Goal: Task Accomplishment & Management: Manage account settings

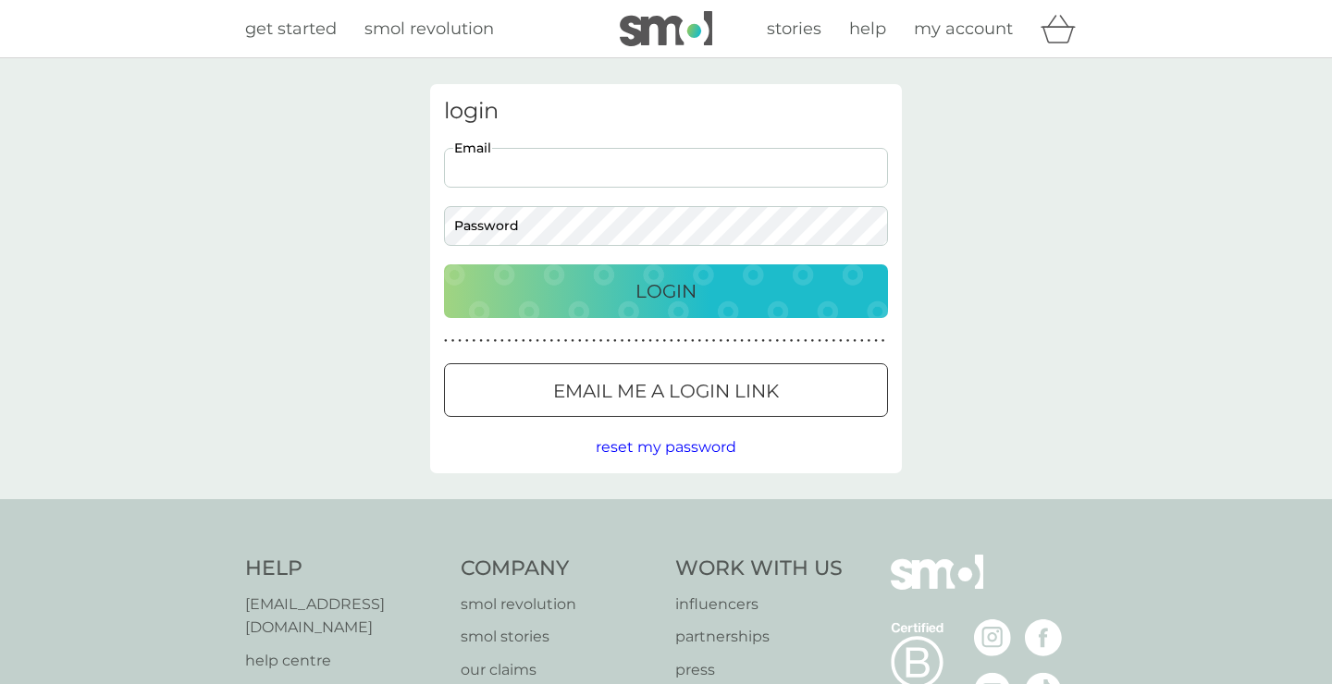
type input "[EMAIL_ADDRESS][DOMAIN_NAME]"
click at [666, 290] on button "Login" at bounding box center [666, 292] width 444 height 54
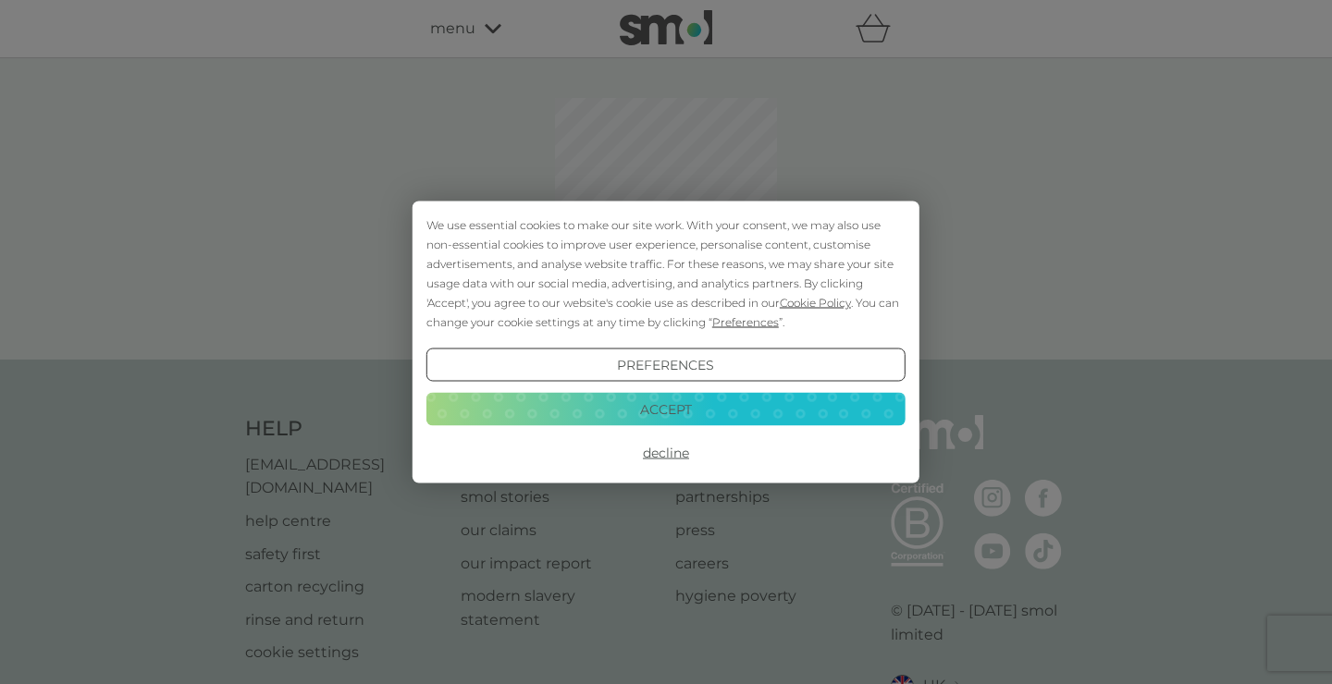
click at [664, 445] on button "Decline" at bounding box center [665, 453] width 479 height 33
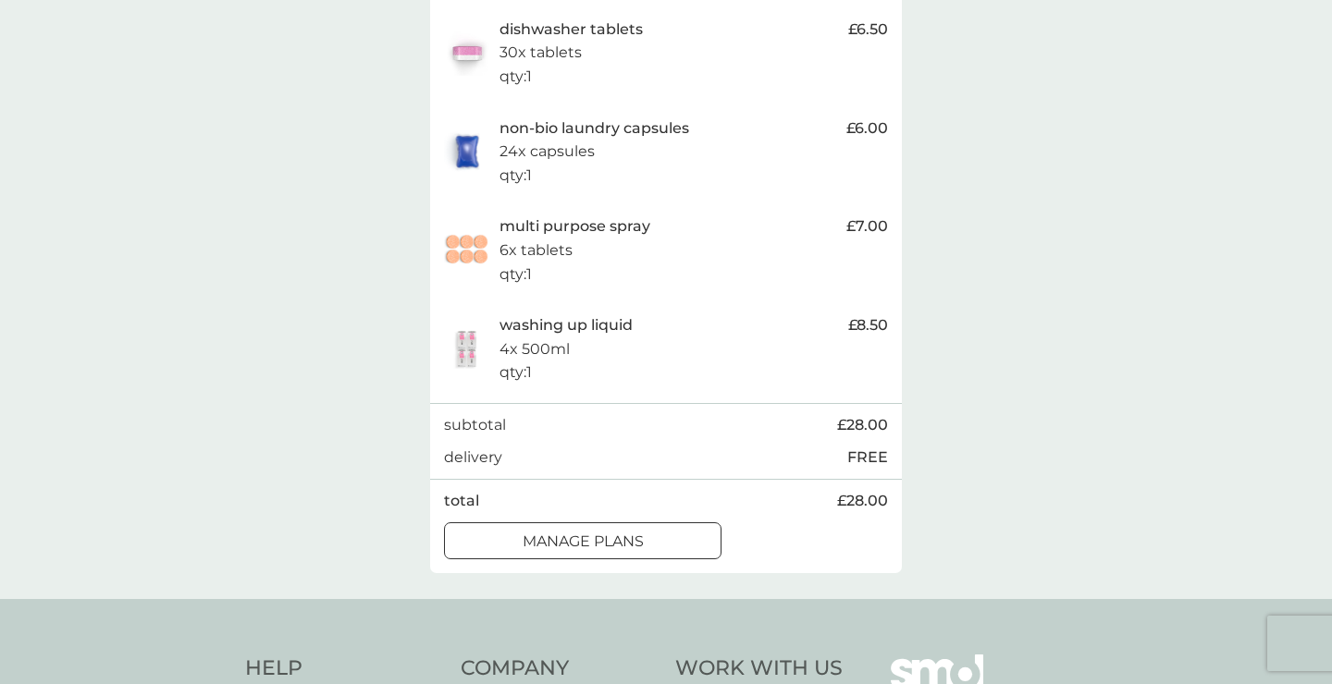
scroll to position [443, 0]
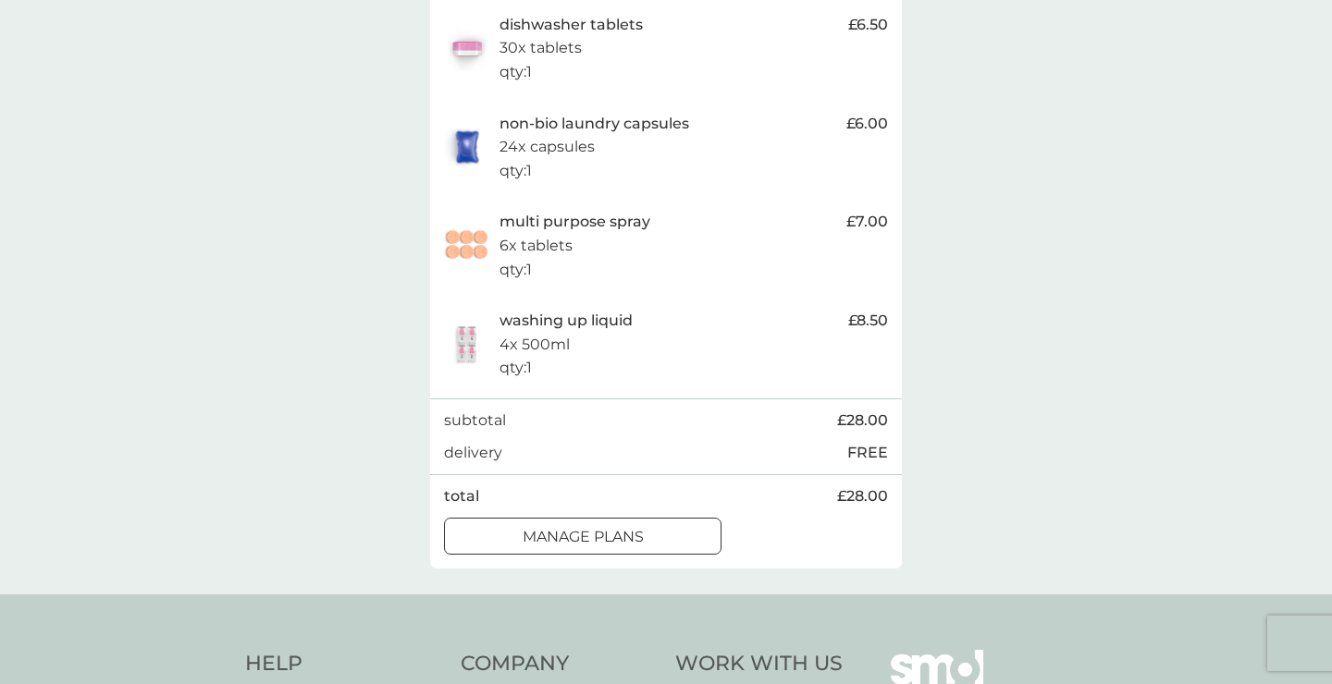
click at [579, 527] on div at bounding box center [582, 536] width 67 height 19
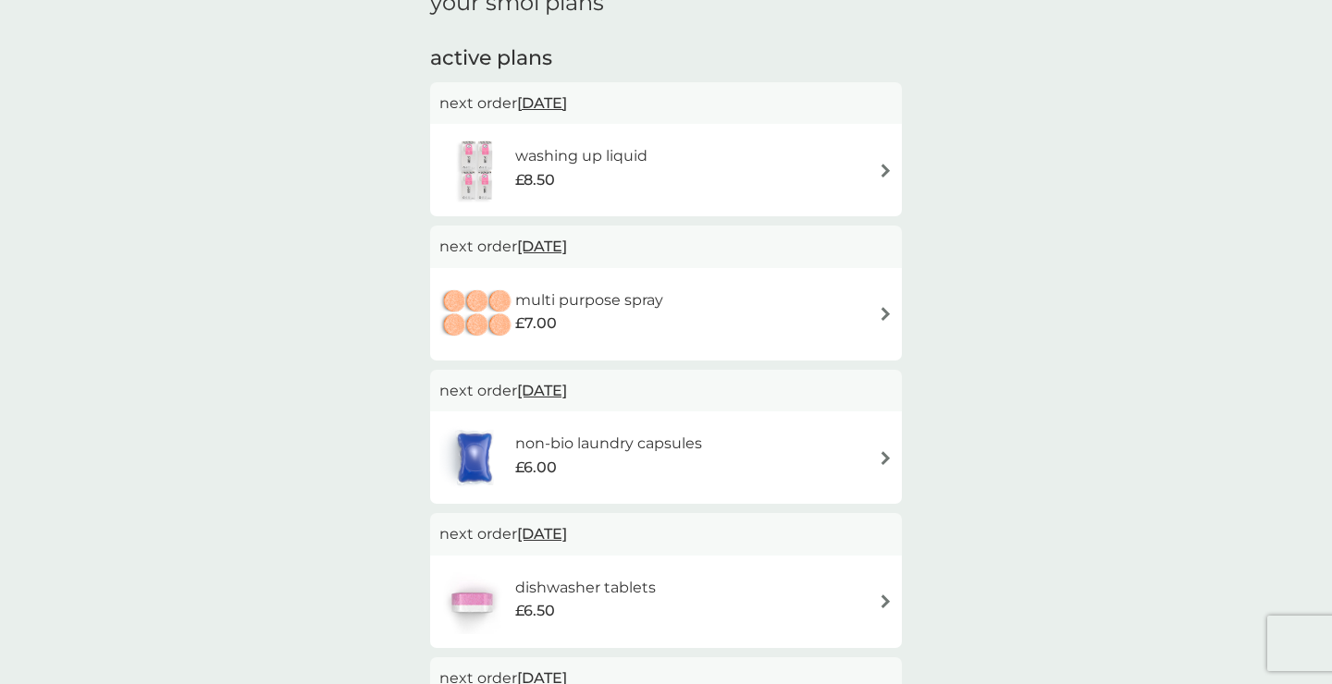
scroll to position [100, 0]
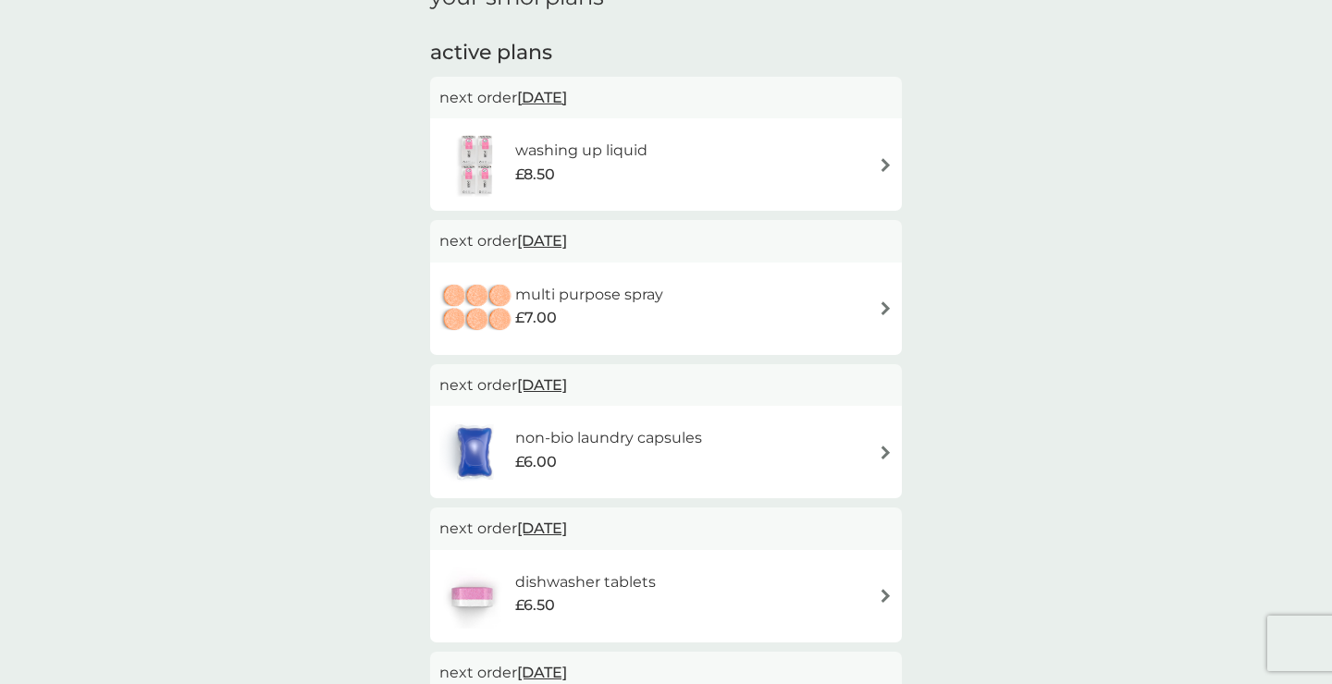
click at [567, 241] on span "12 Oct 2025" at bounding box center [542, 241] width 50 height 36
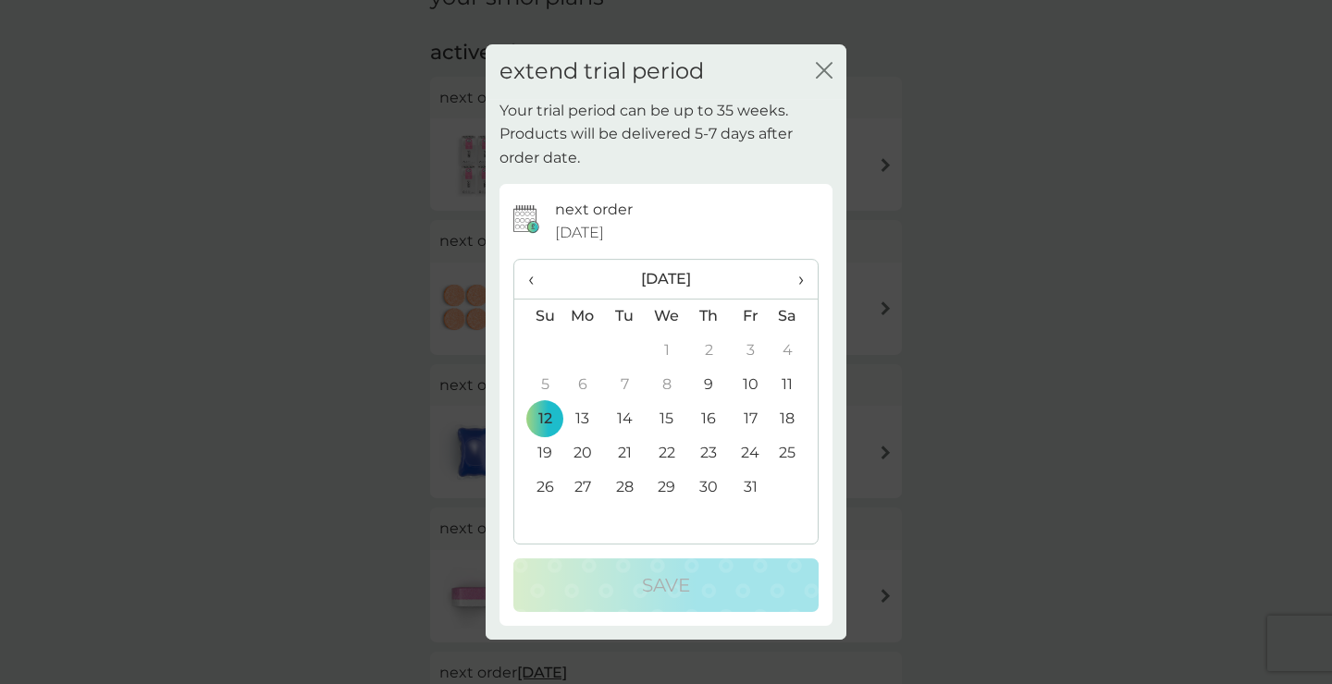
click at [799, 270] on span "›" at bounding box center [794, 279] width 18 height 39
click at [745, 383] on td "12" at bounding box center [751, 385] width 42 height 34
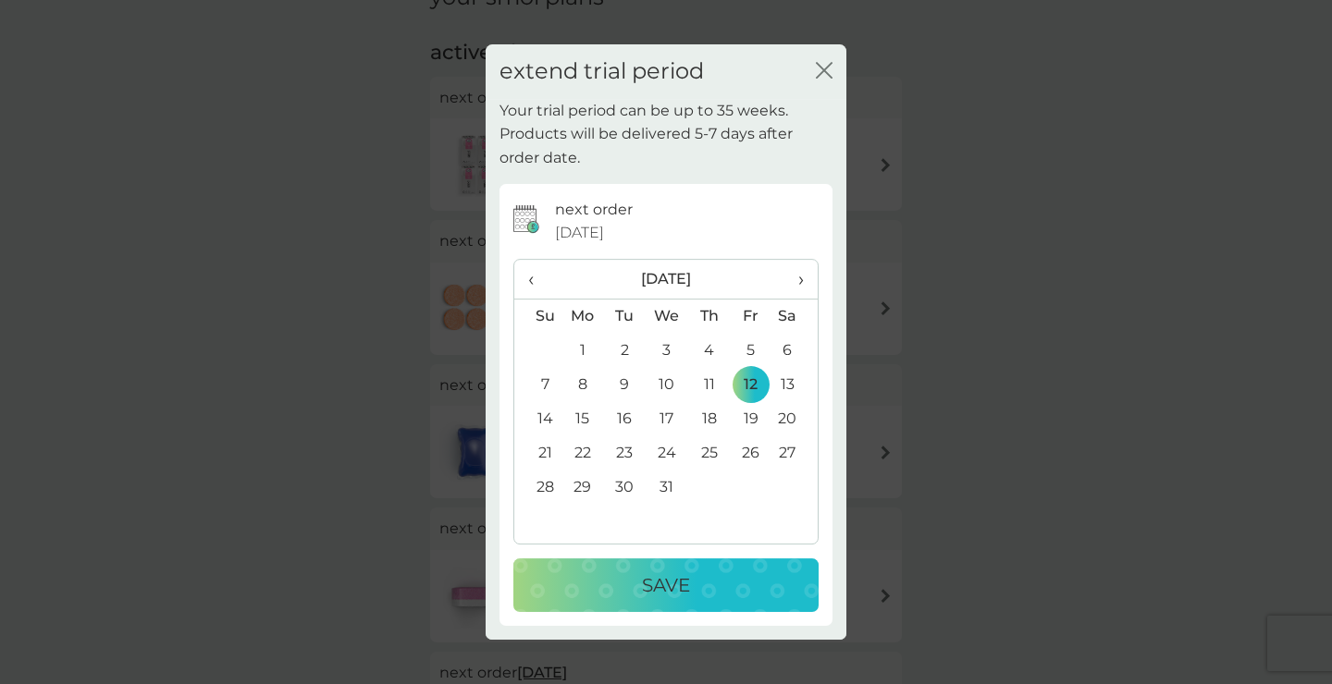
click at [675, 576] on p "Save" at bounding box center [666, 586] width 48 height 30
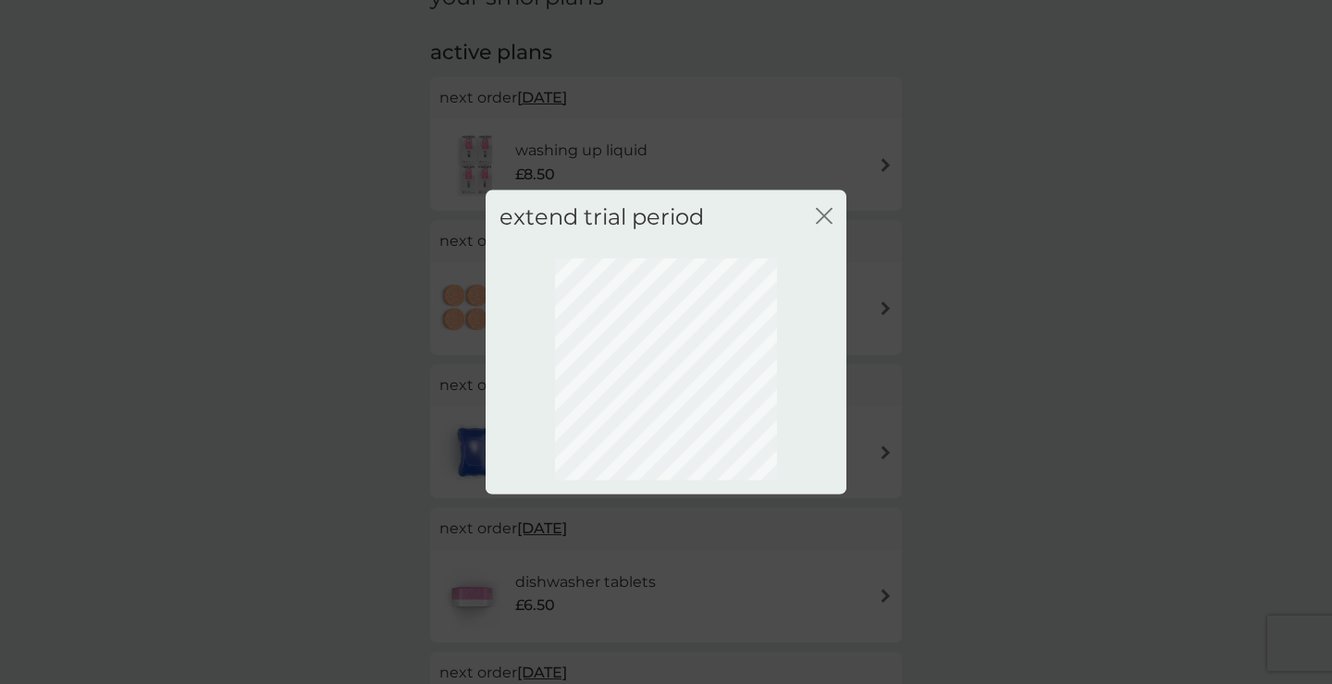
click at [823, 214] on icon "close" at bounding box center [824, 216] width 17 height 17
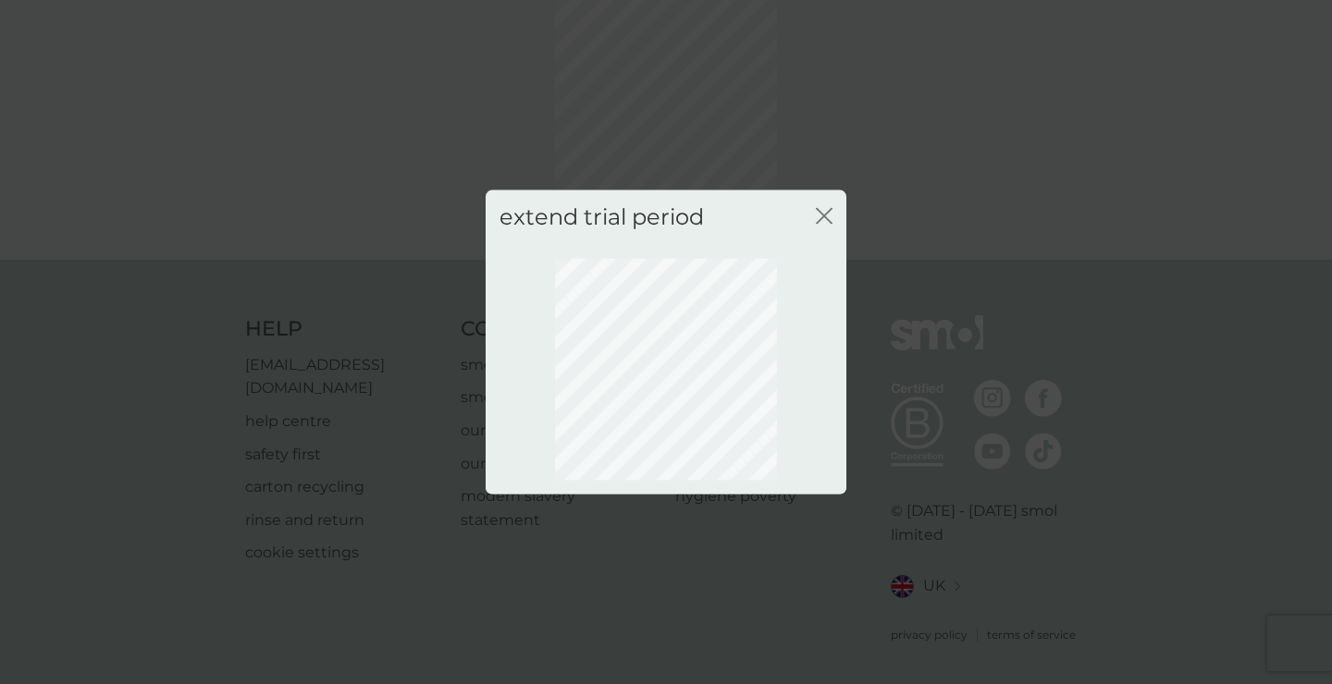
scroll to position [90, 0]
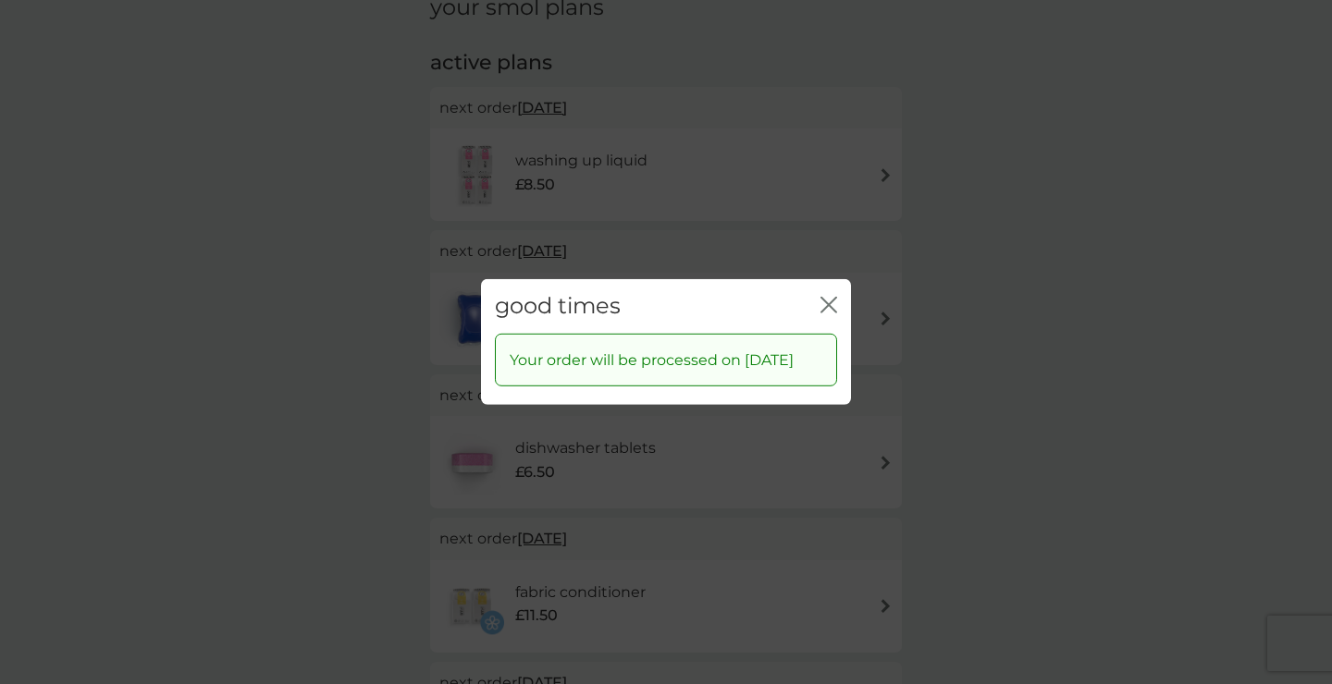
click at [830, 298] on icon "close" at bounding box center [832, 305] width 7 height 15
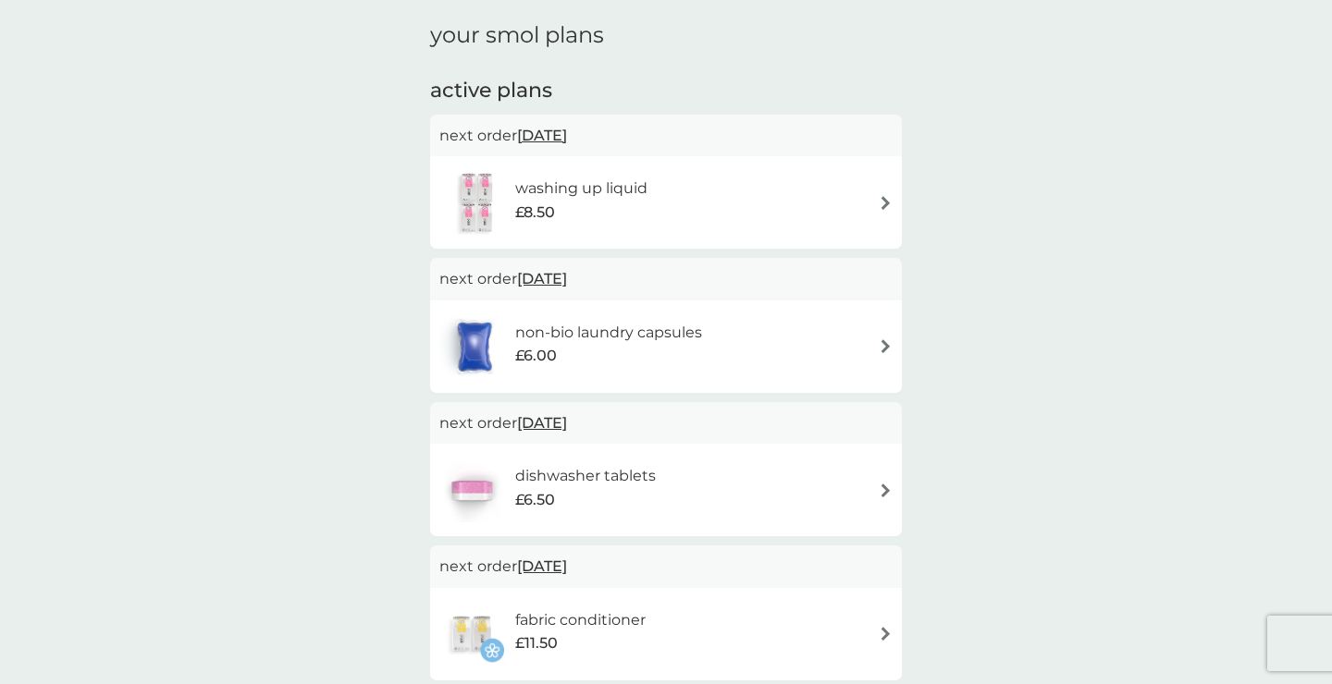
scroll to position [58, 0]
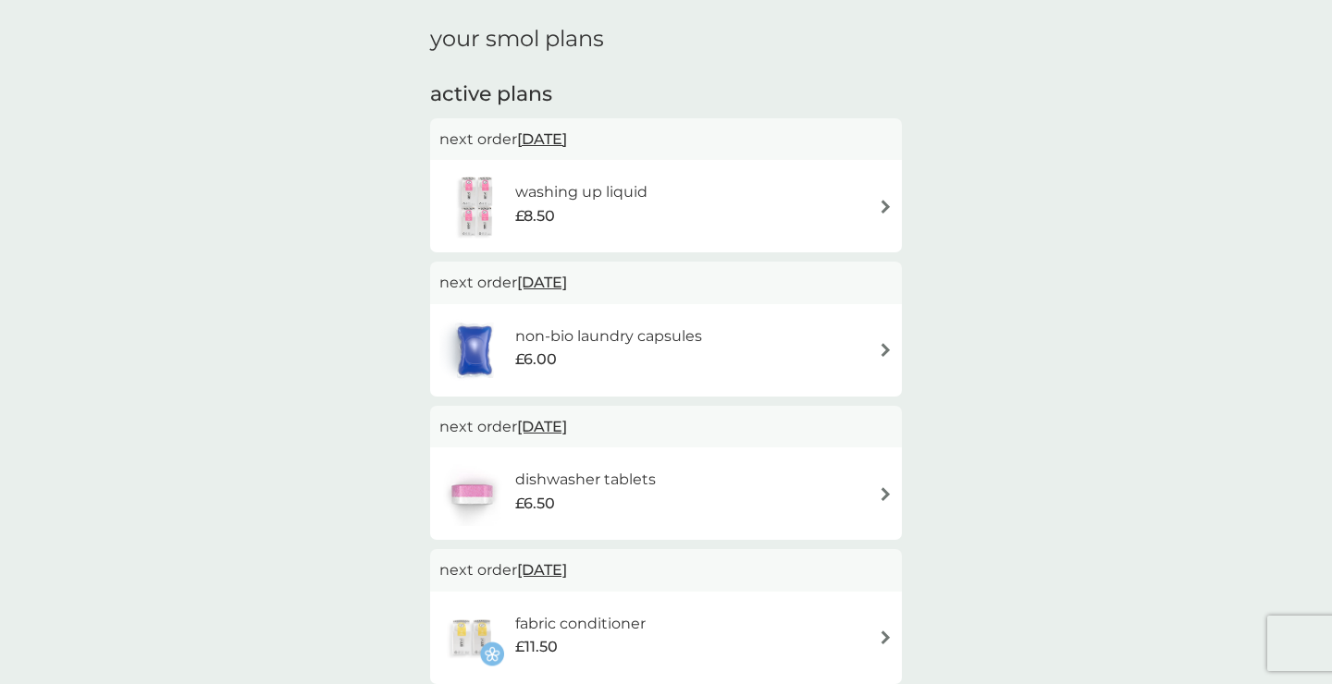
click at [879, 203] on img at bounding box center [886, 207] width 14 height 14
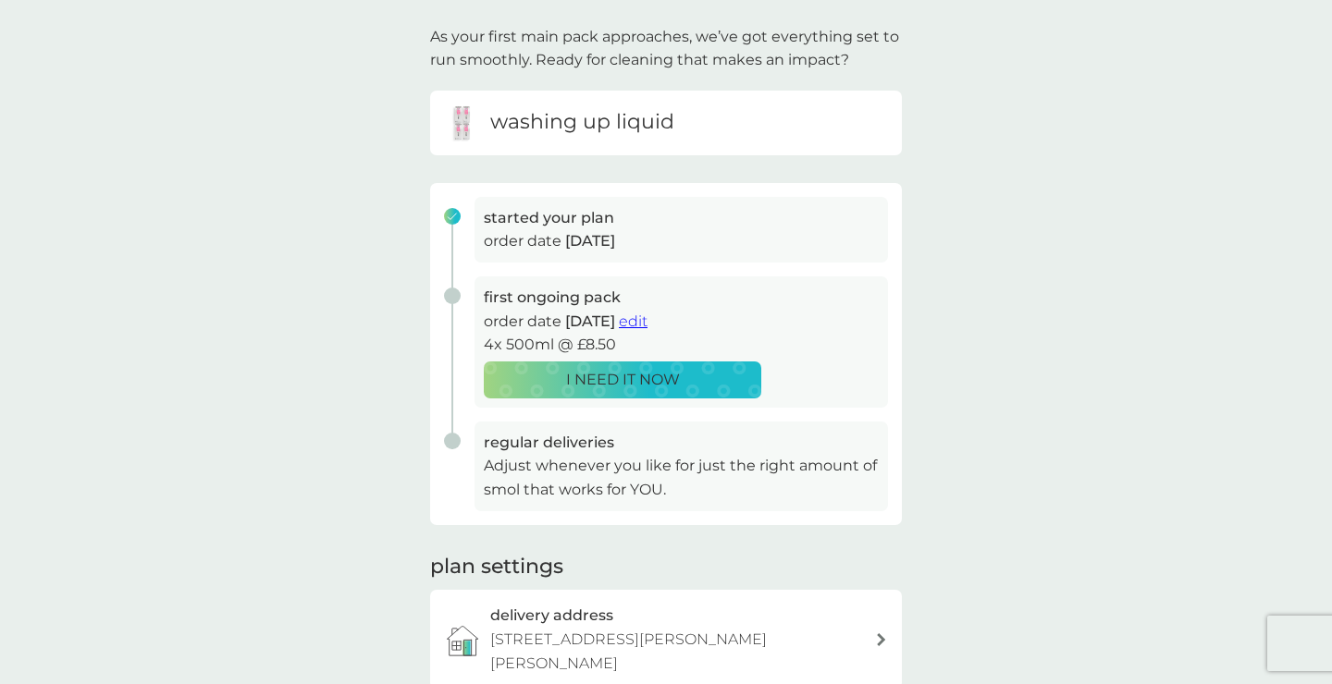
scroll to position [114, 0]
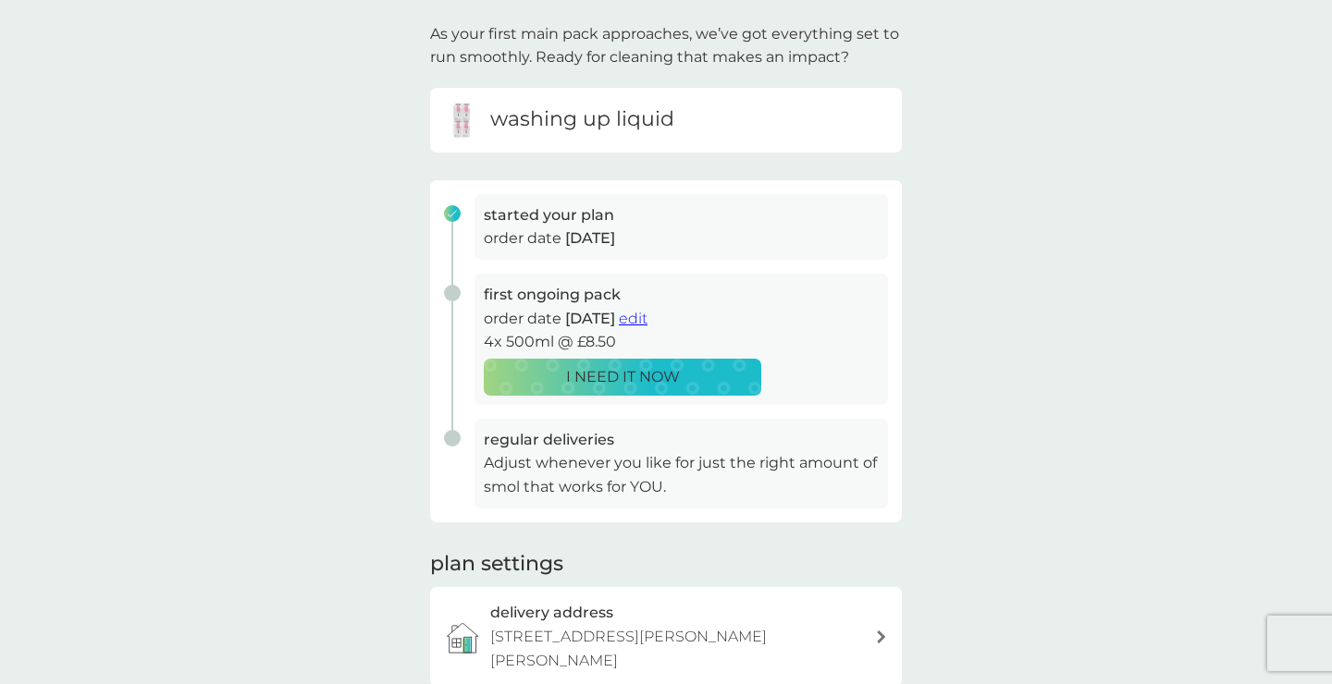
click at [647, 316] on span "edit" at bounding box center [633, 319] width 29 height 18
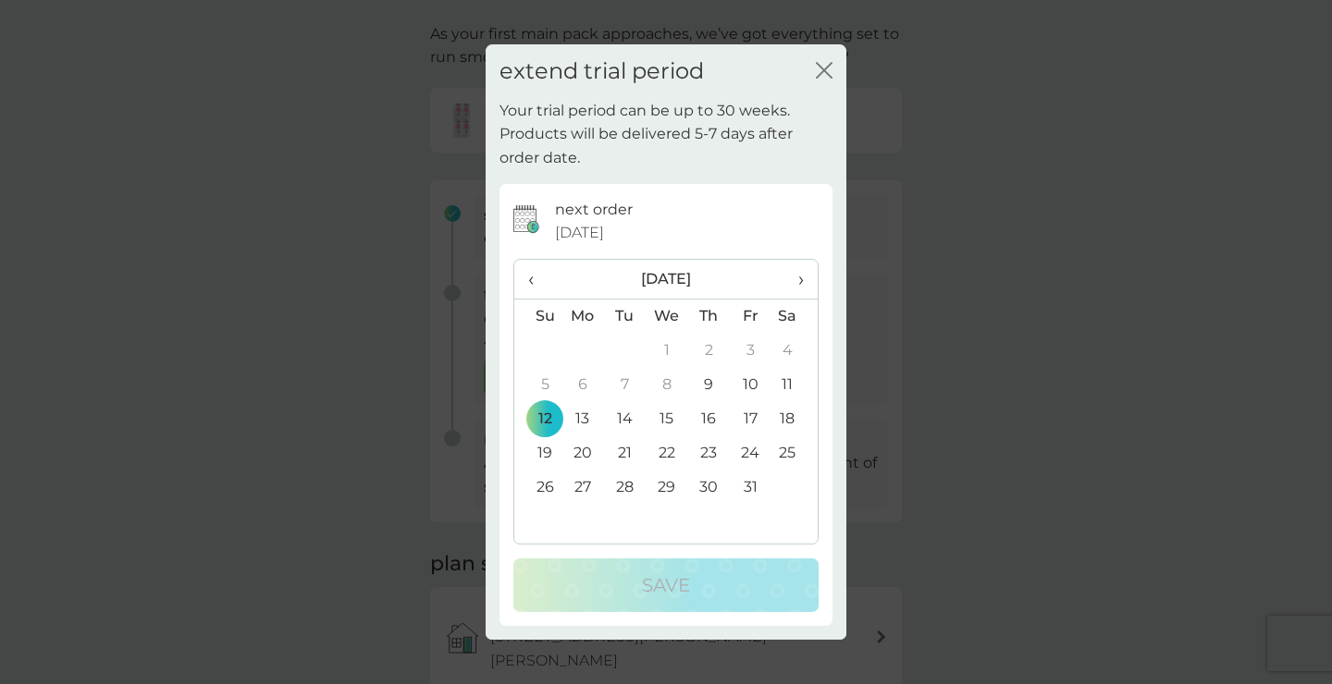
click at [799, 280] on span "›" at bounding box center [794, 279] width 18 height 39
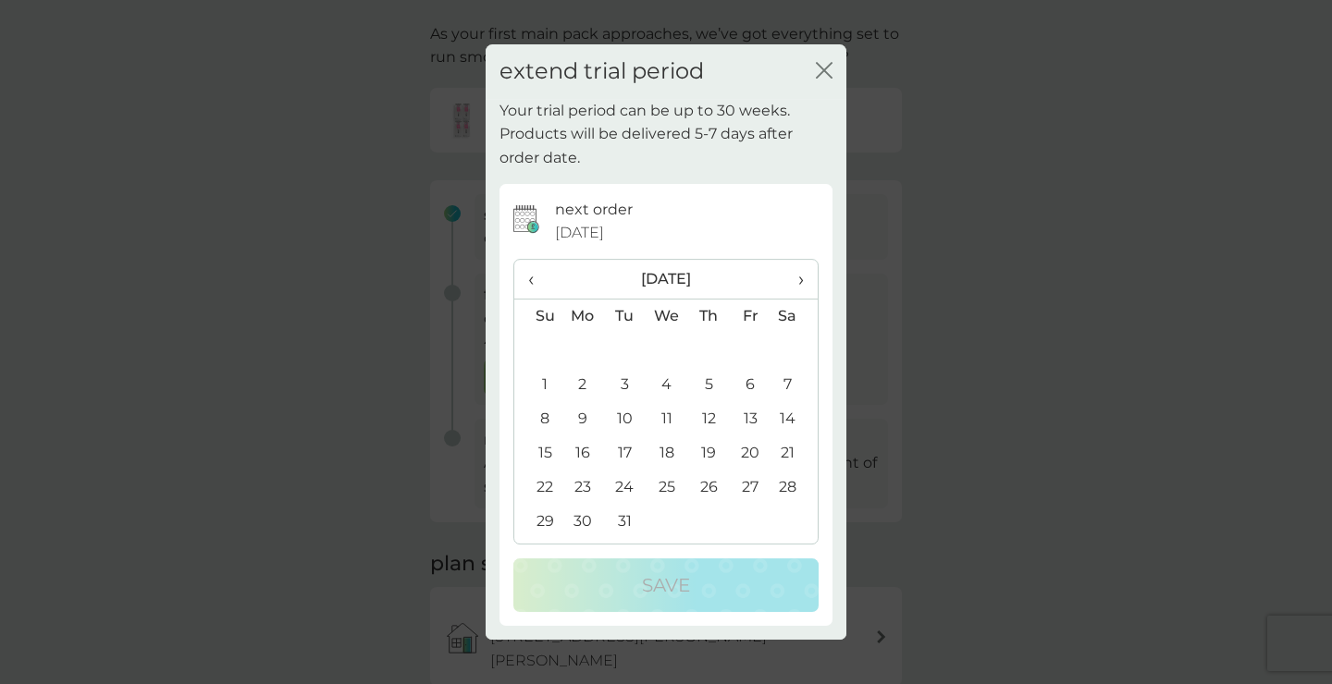
click at [704, 415] on td "12" at bounding box center [709, 419] width 42 height 34
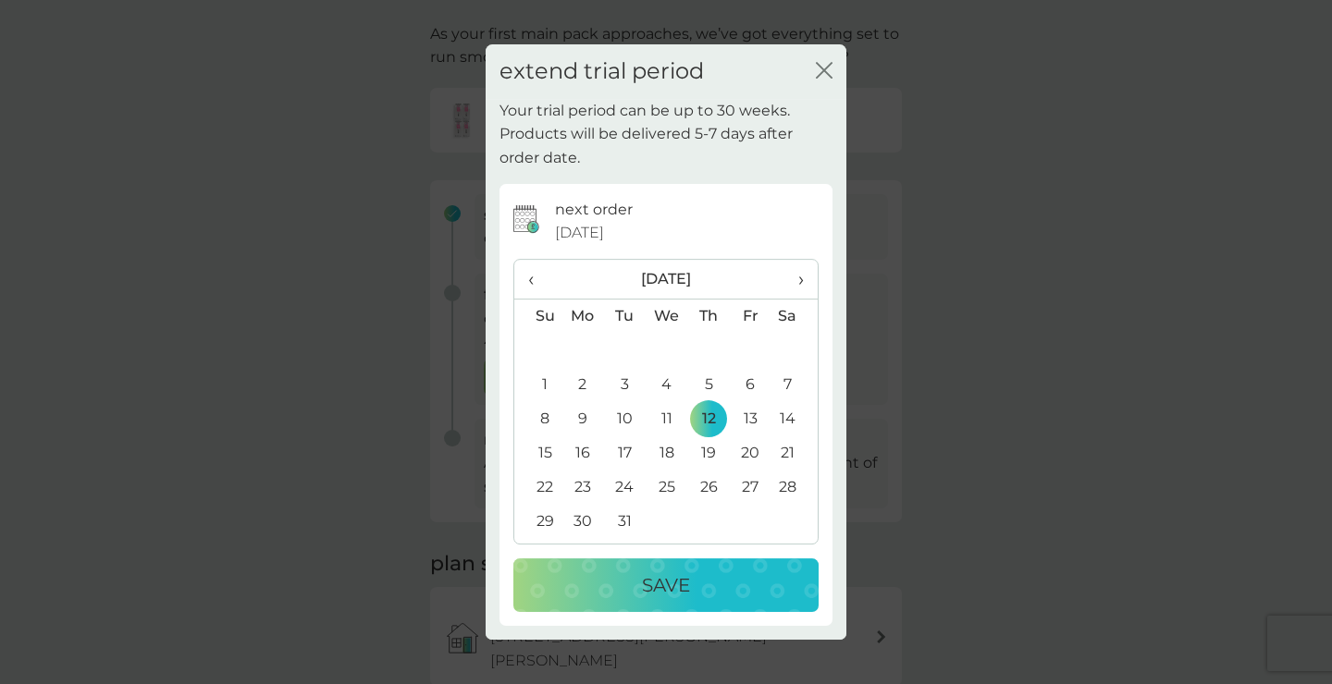
click at [646, 580] on p "Save" at bounding box center [666, 586] width 48 height 30
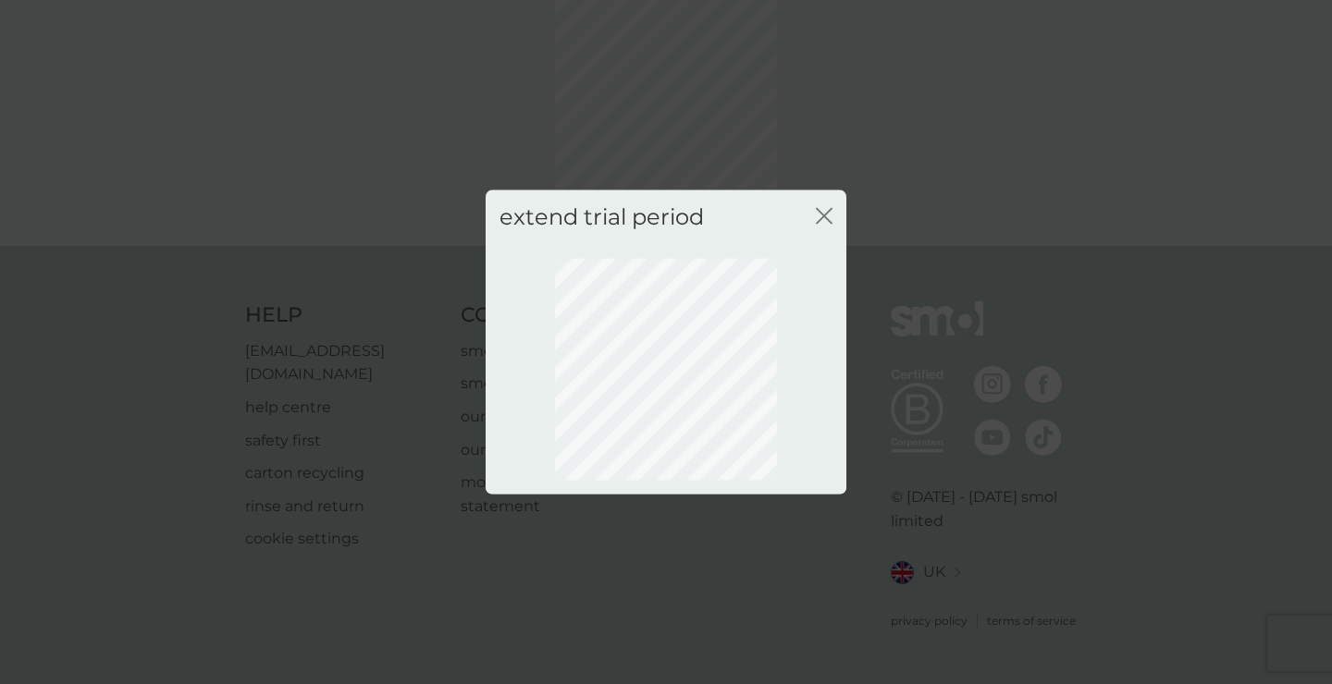
scroll to position [90, 0]
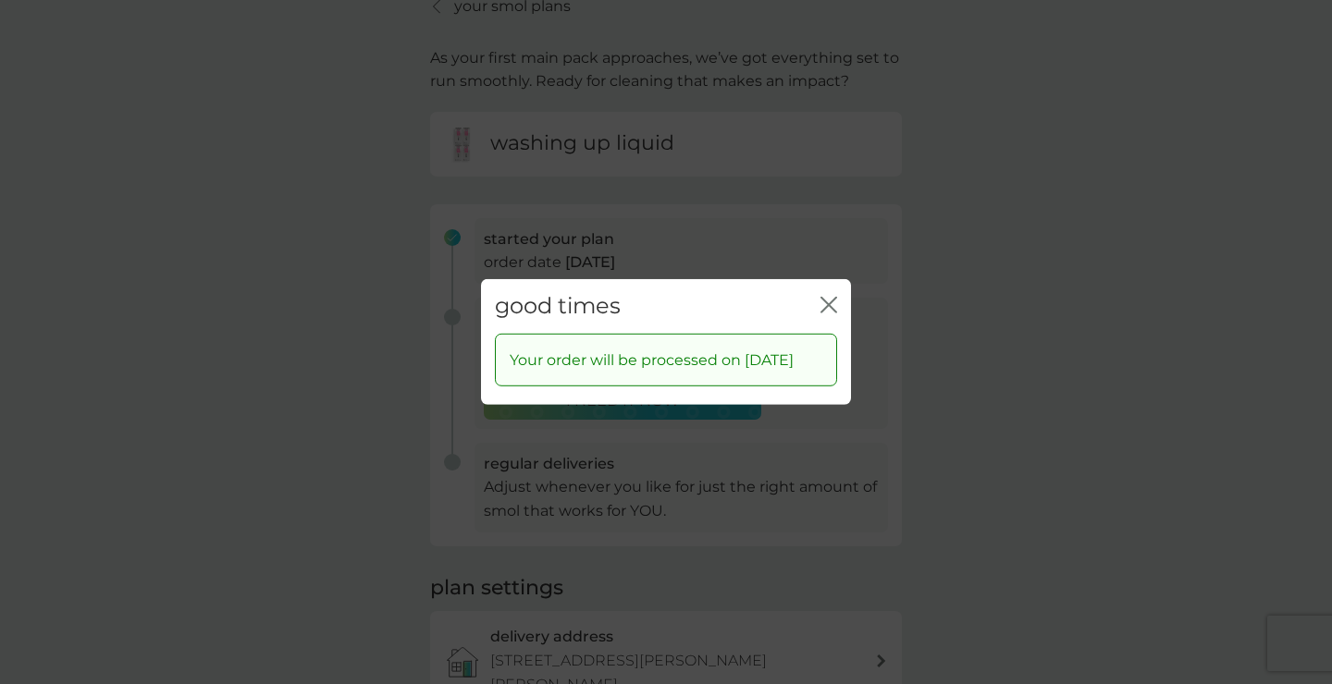
click at [824, 293] on div "close" at bounding box center [828, 306] width 17 height 27
click at [830, 298] on icon "close" at bounding box center [832, 305] width 7 height 15
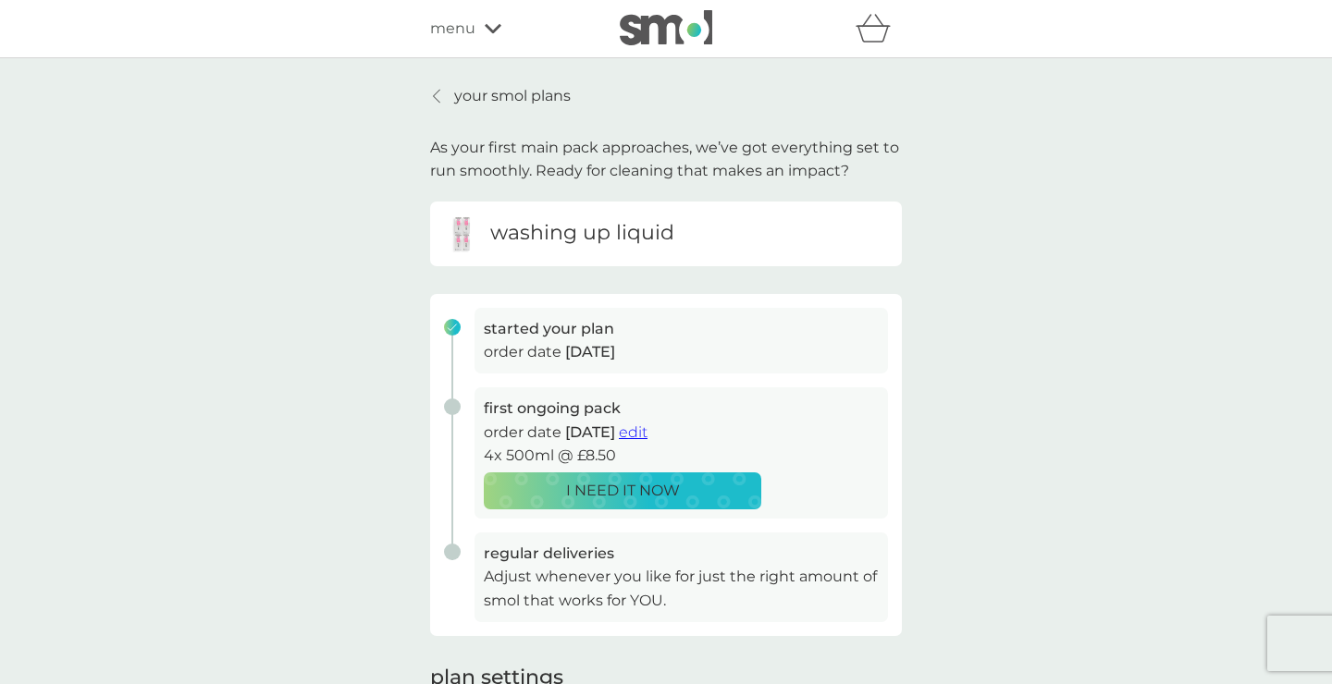
scroll to position [0, 0]
click at [507, 100] on p "your smol plans" at bounding box center [512, 96] width 117 height 24
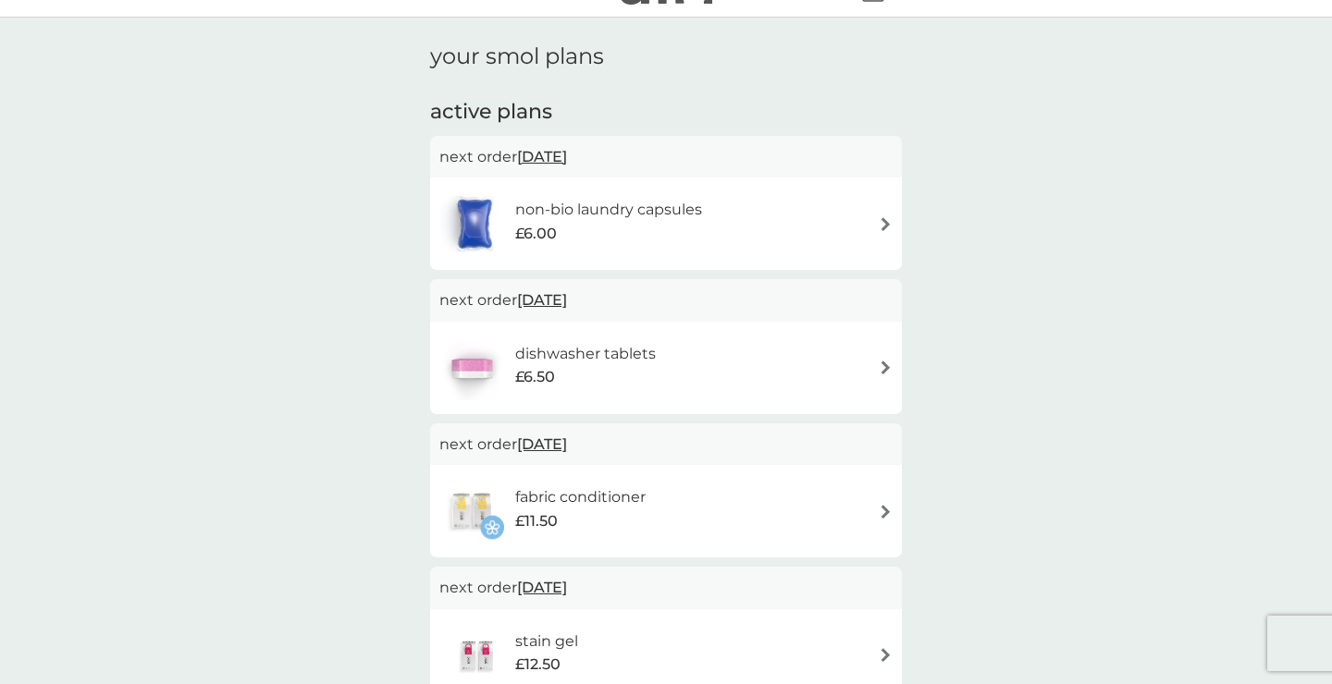
scroll to position [68, 0]
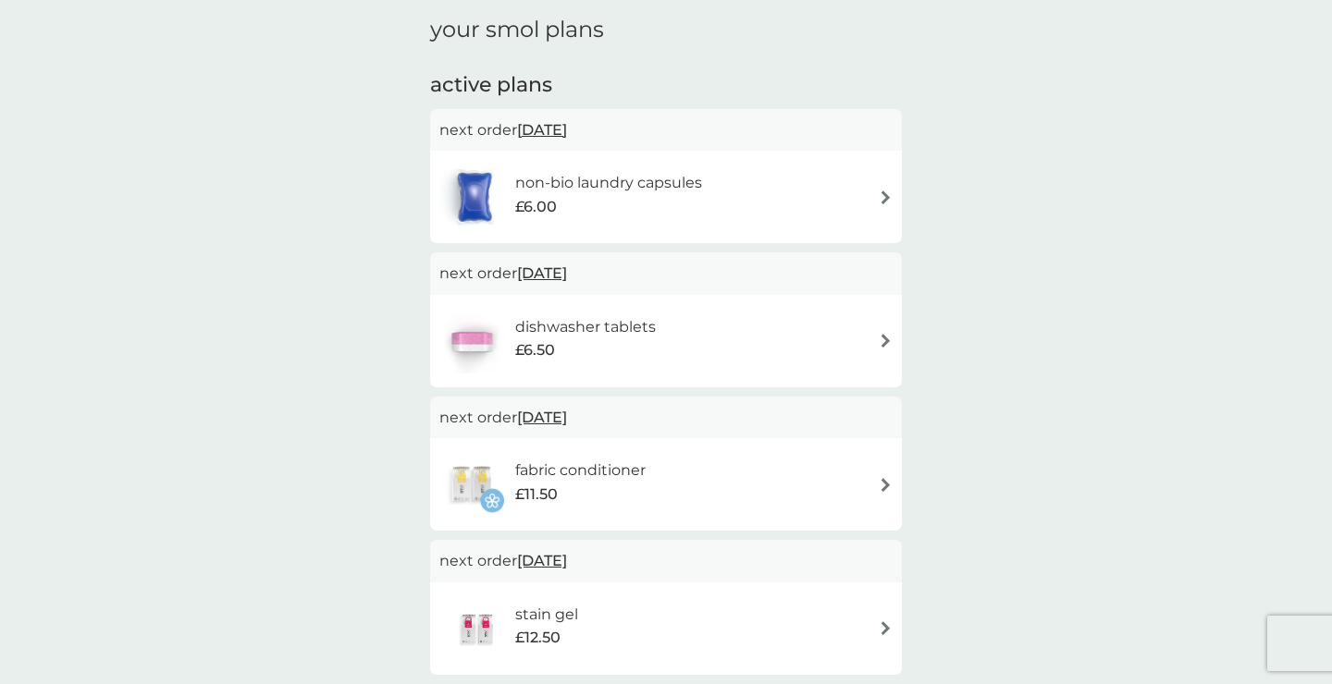
click at [882, 192] on img at bounding box center [886, 198] width 14 height 14
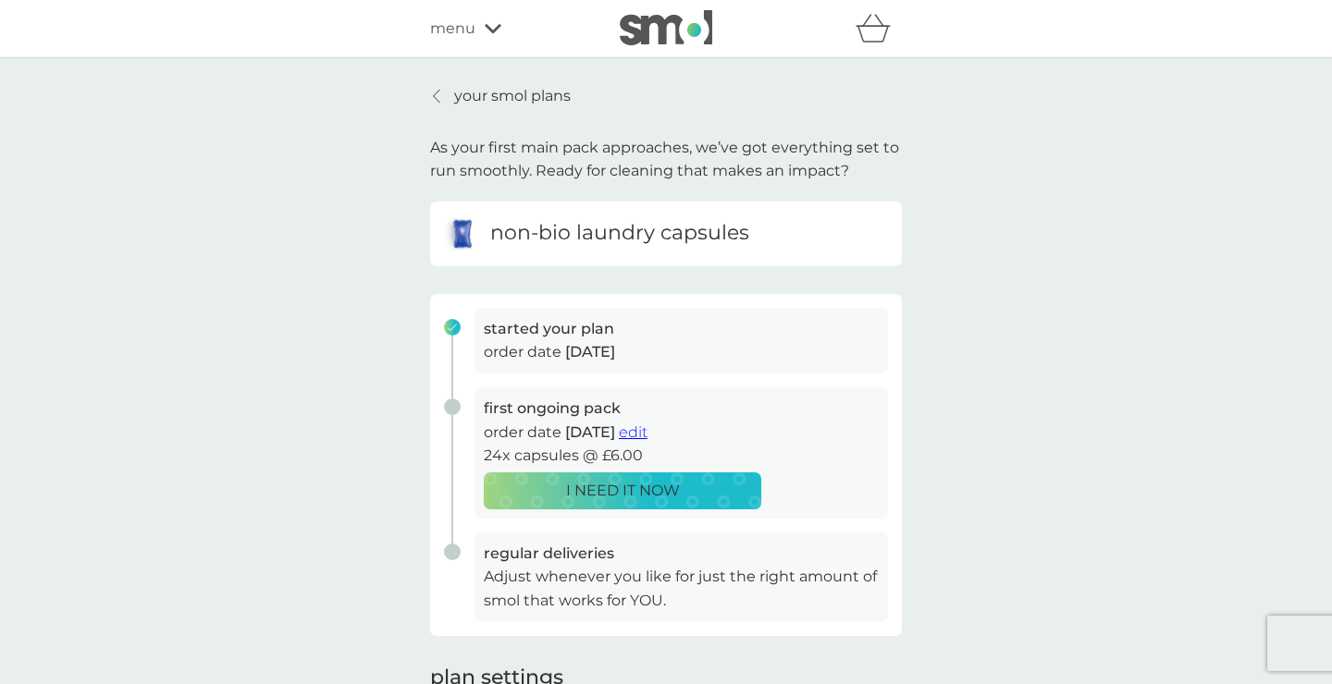
click at [520, 86] on p "your smol plans" at bounding box center [512, 96] width 117 height 24
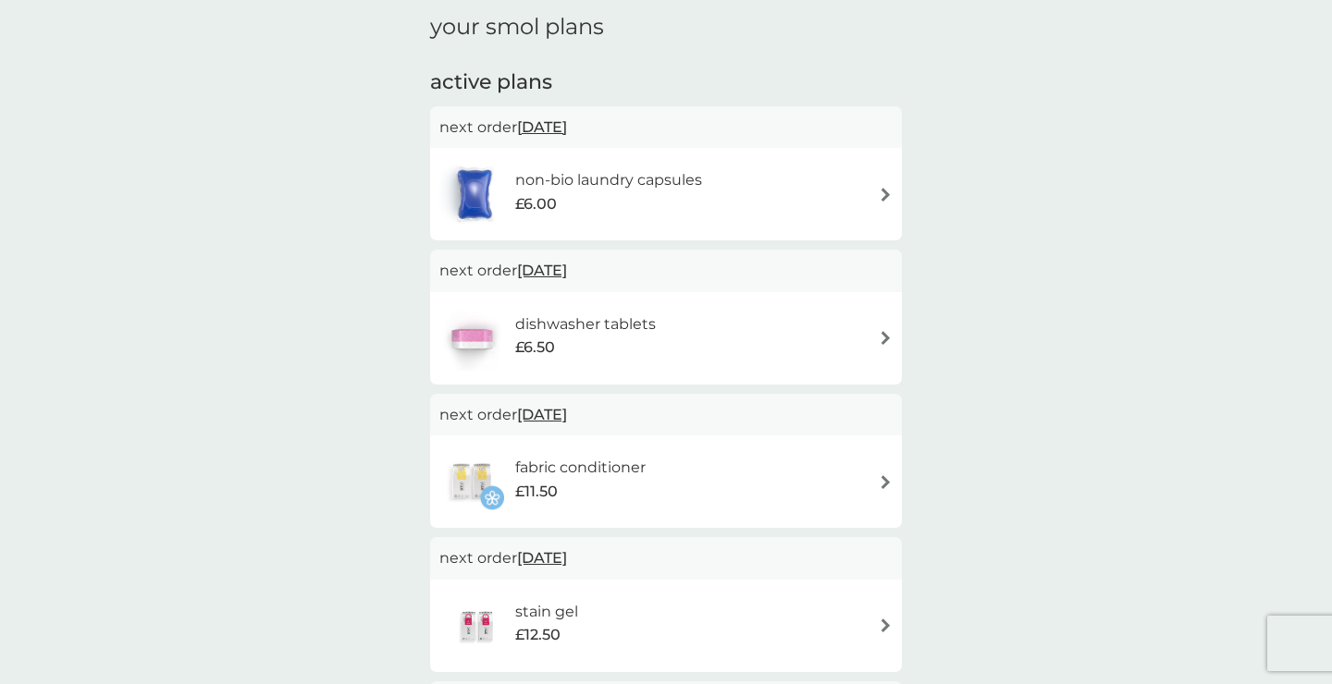
scroll to position [72, 0]
click at [884, 333] on img at bounding box center [886, 336] width 14 height 14
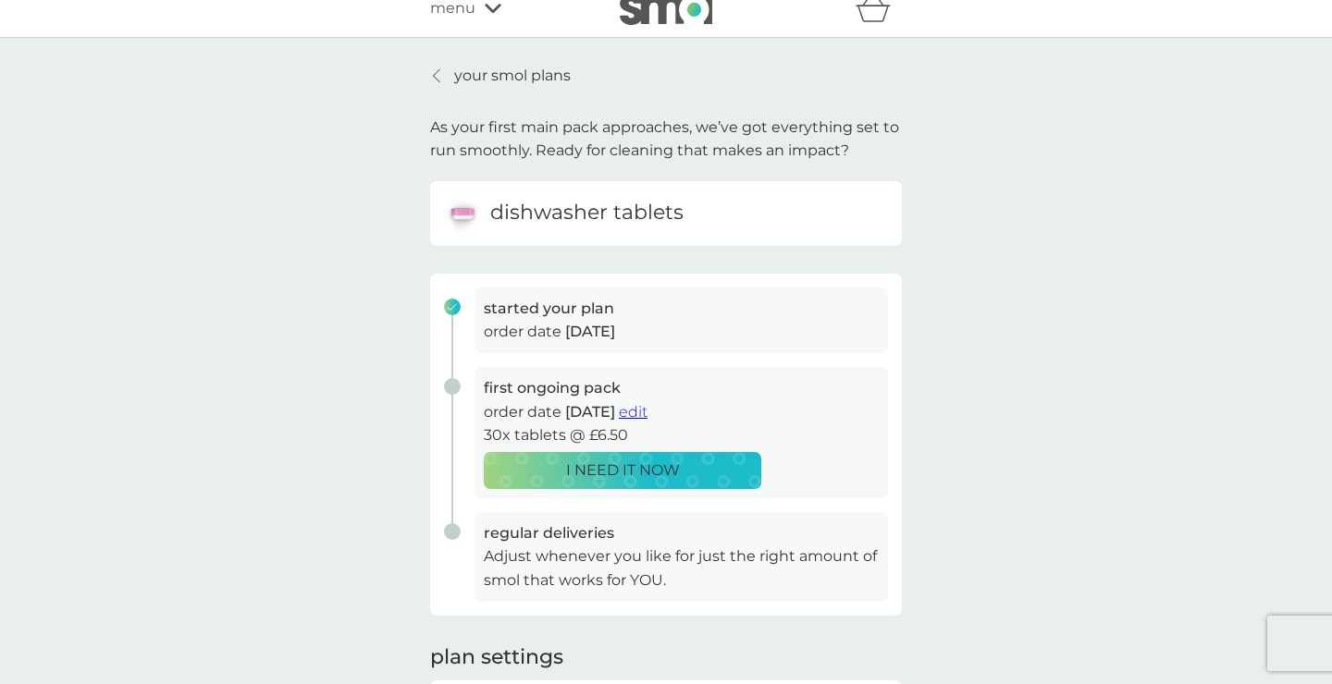
scroll to position [26, 0]
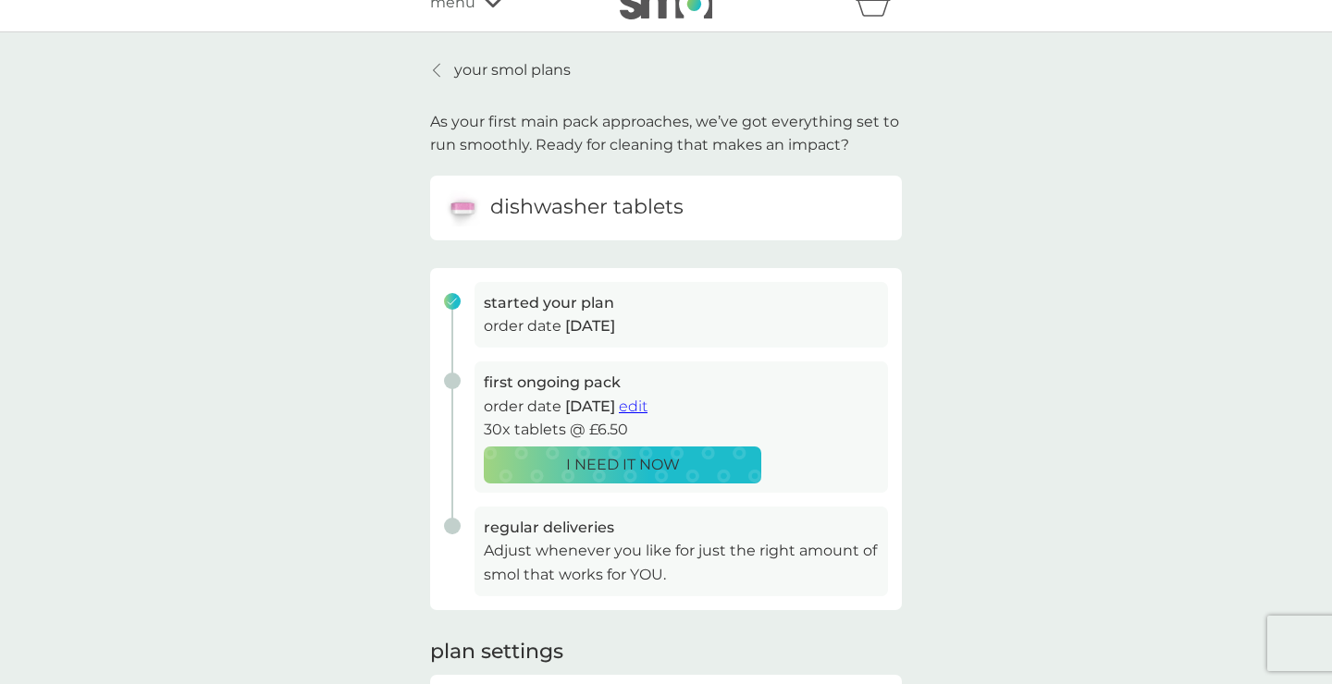
click at [504, 70] on p "your smol plans" at bounding box center [512, 70] width 117 height 24
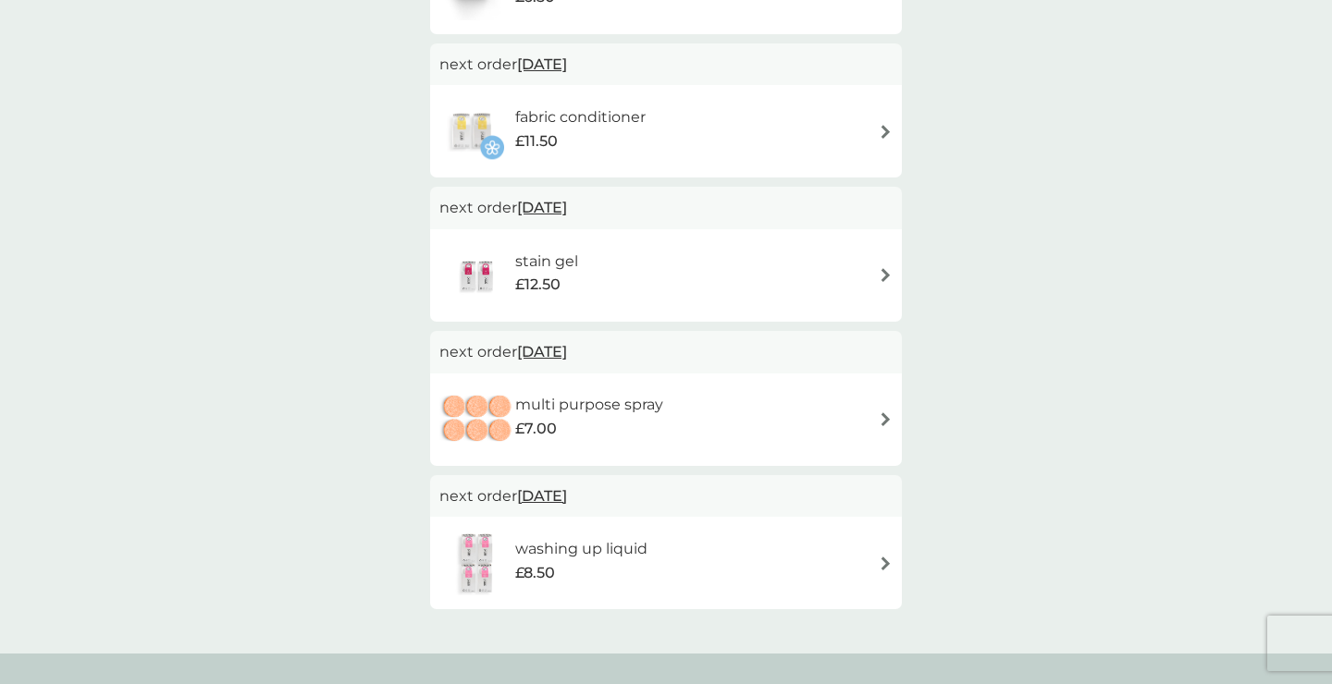
scroll to position [423, 0]
click at [885, 270] on img at bounding box center [886, 273] width 14 height 14
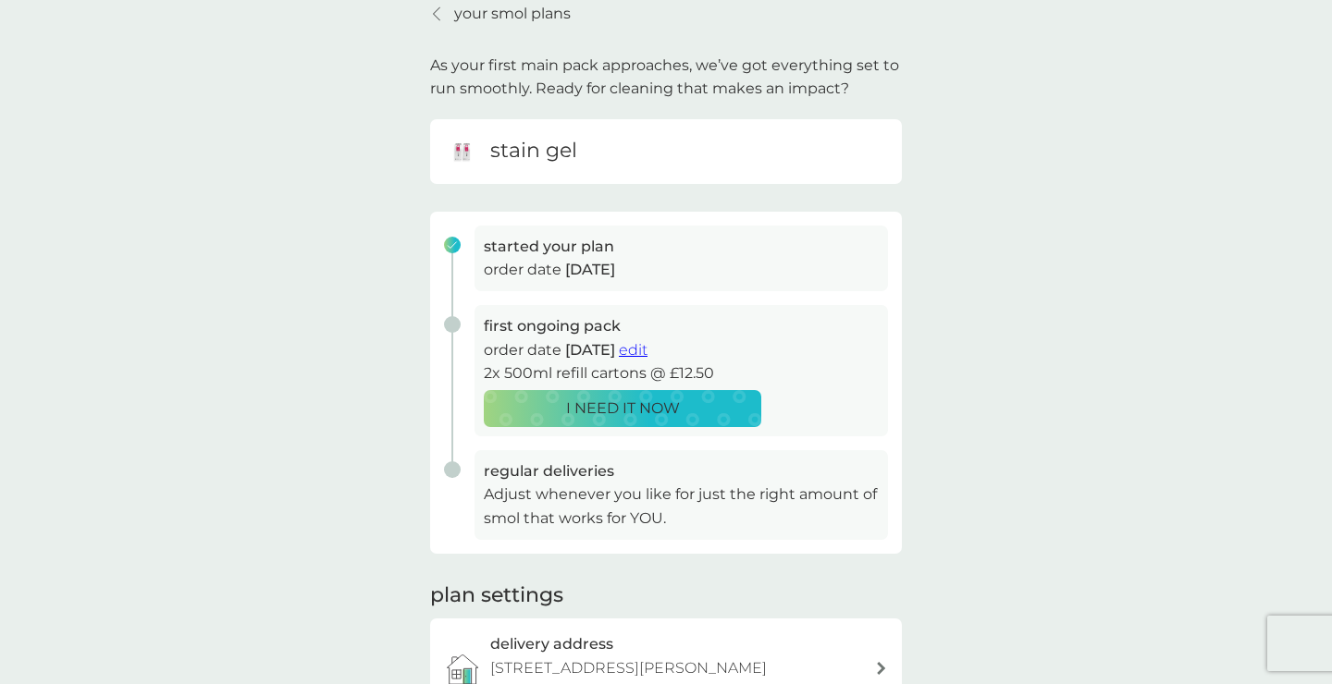
scroll to position [83, 0]
click at [647, 346] on span "edit" at bounding box center [633, 349] width 29 height 18
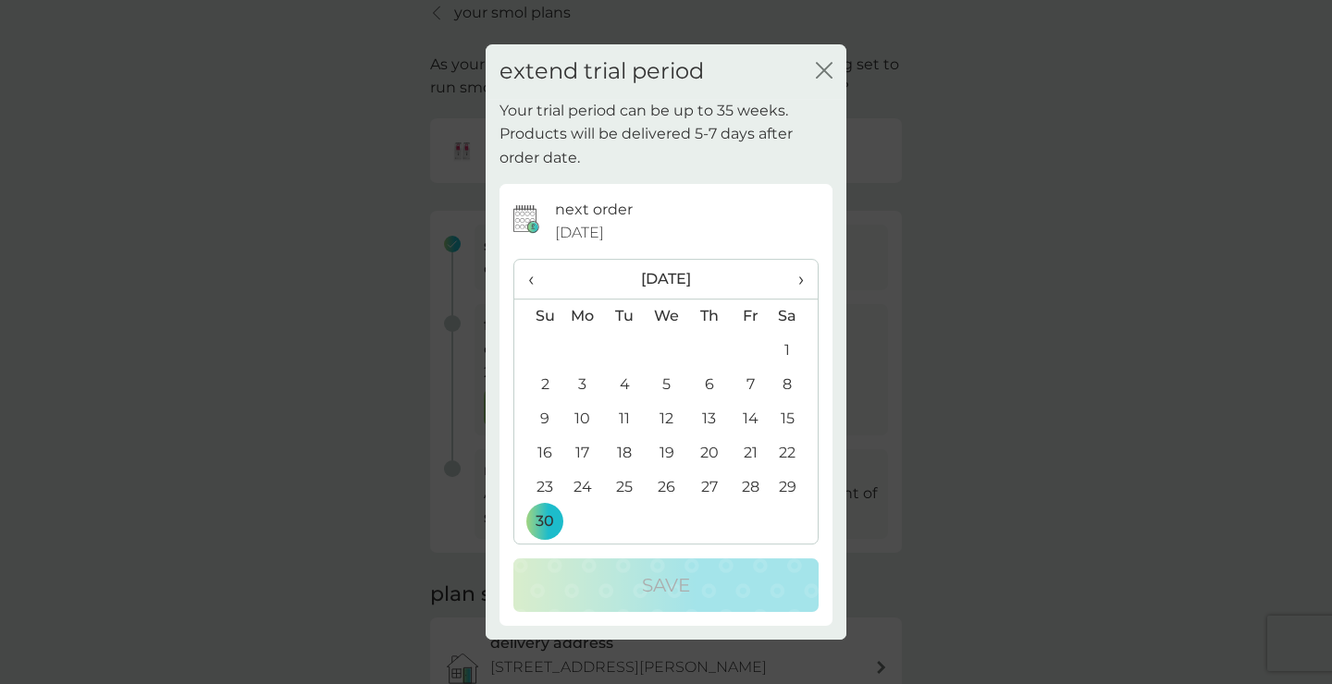
click at [809, 278] on th "›" at bounding box center [794, 280] width 46 height 40
click at [710, 418] on td "12" at bounding box center [709, 419] width 42 height 34
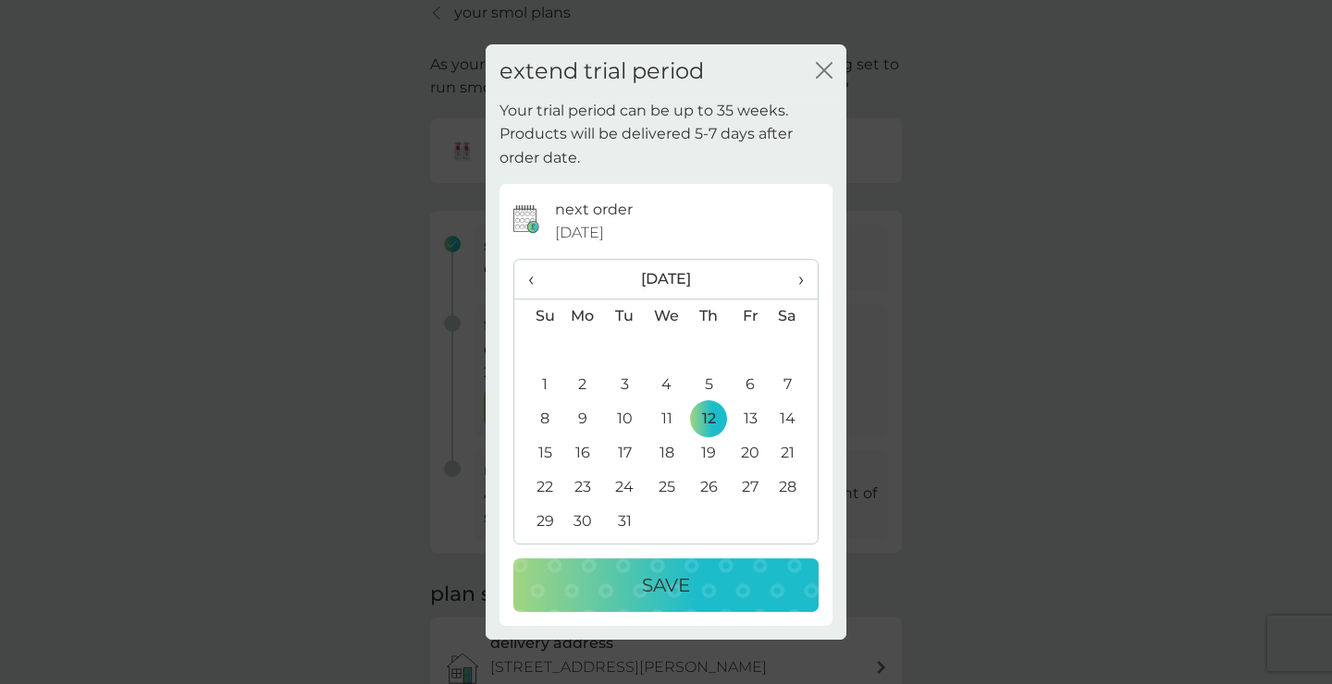
click at [662, 588] on p "Save" at bounding box center [666, 586] width 48 height 30
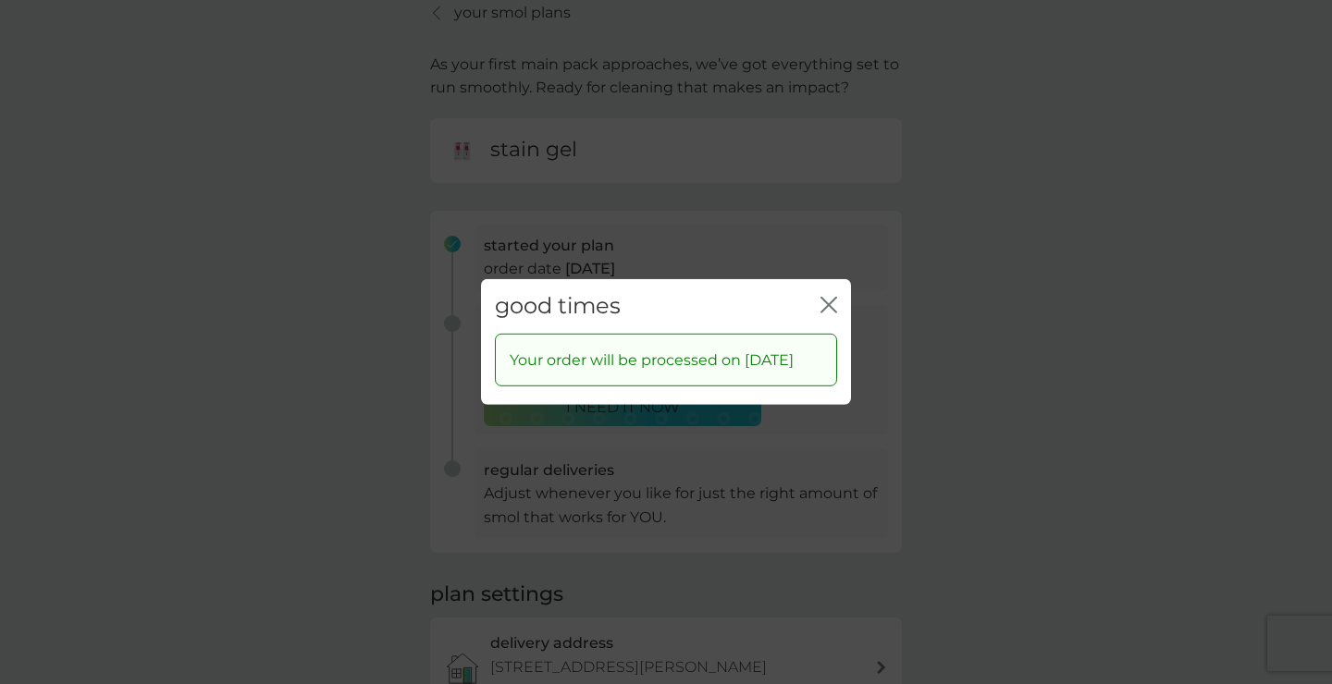
click at [822, 297] on icon "close" at bounding box center [828, 305] width 17 height 17
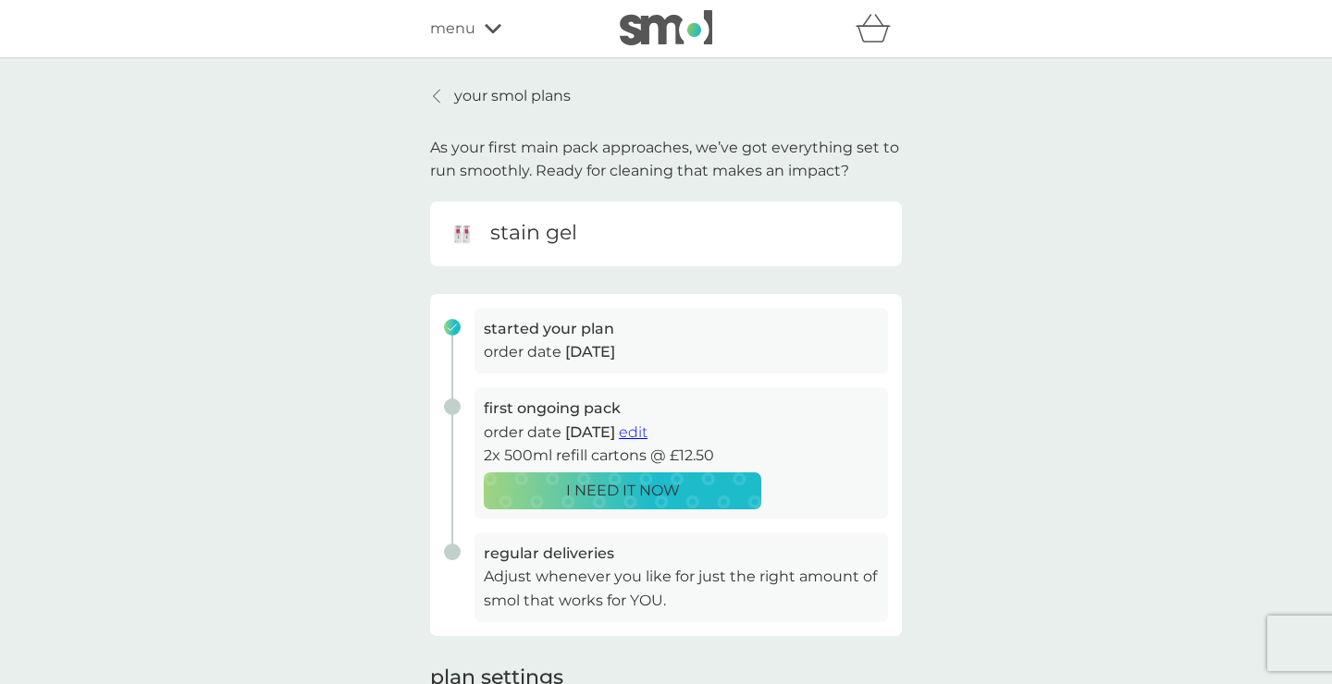
scroll to position [0, 0]
click at [543, 92] on p "your smol plans" at bounding box center [512, 96] width 117 height 24
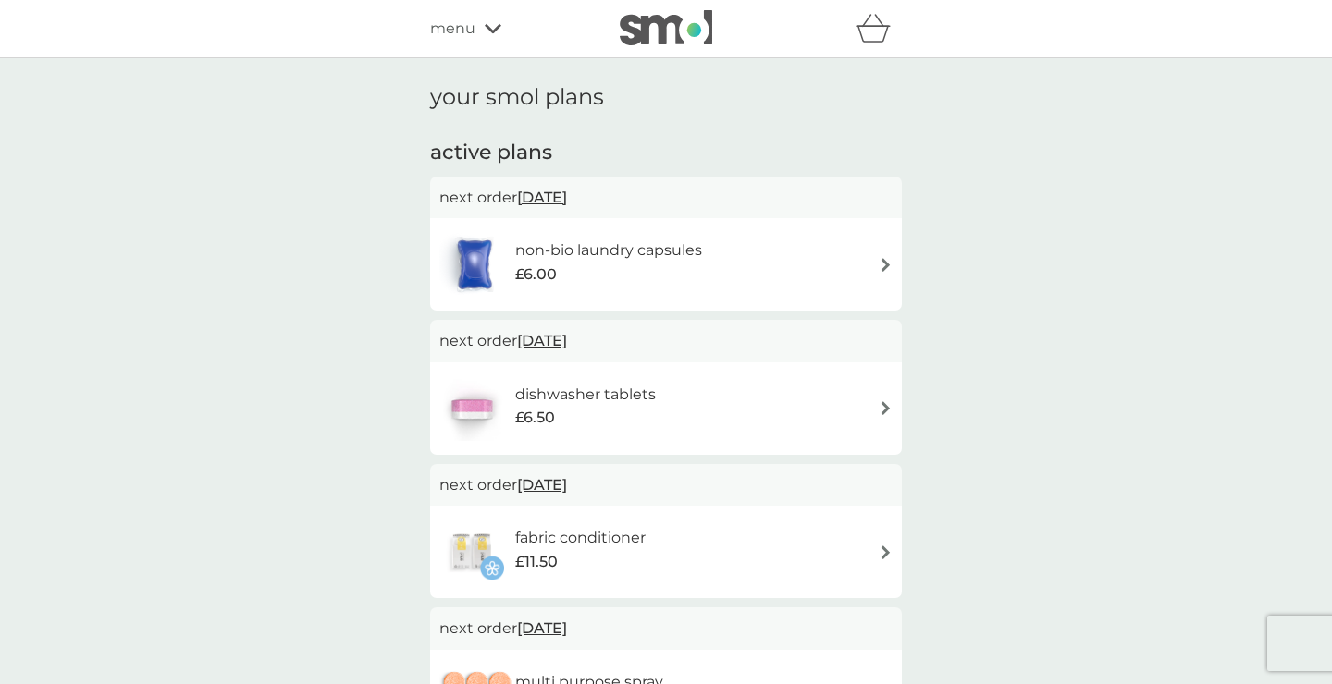
click at [488, 24] on icon at bounding box center [493, 28] width 17 height 11
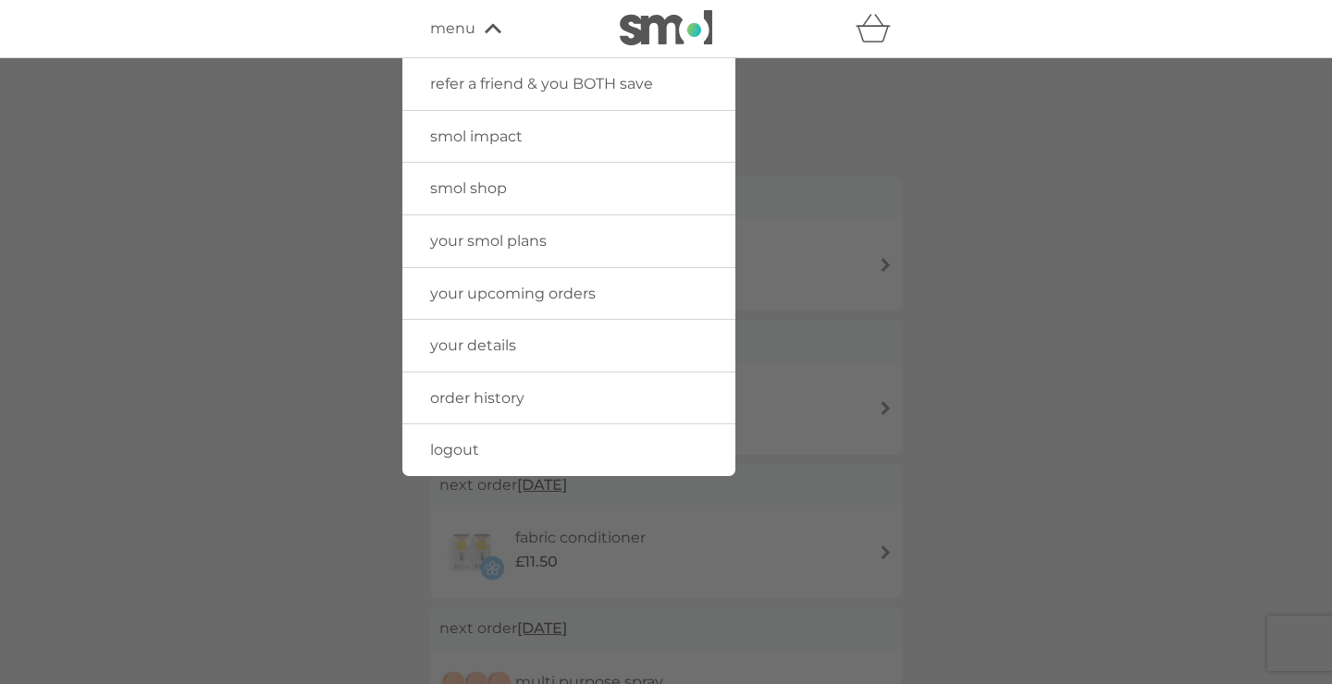
click at [532, 294] on span "your upcoming orders" at bounding box center [513, 294] width 166 height 18
